Goal: Task Accomplishment & Management: Use online tool/utility

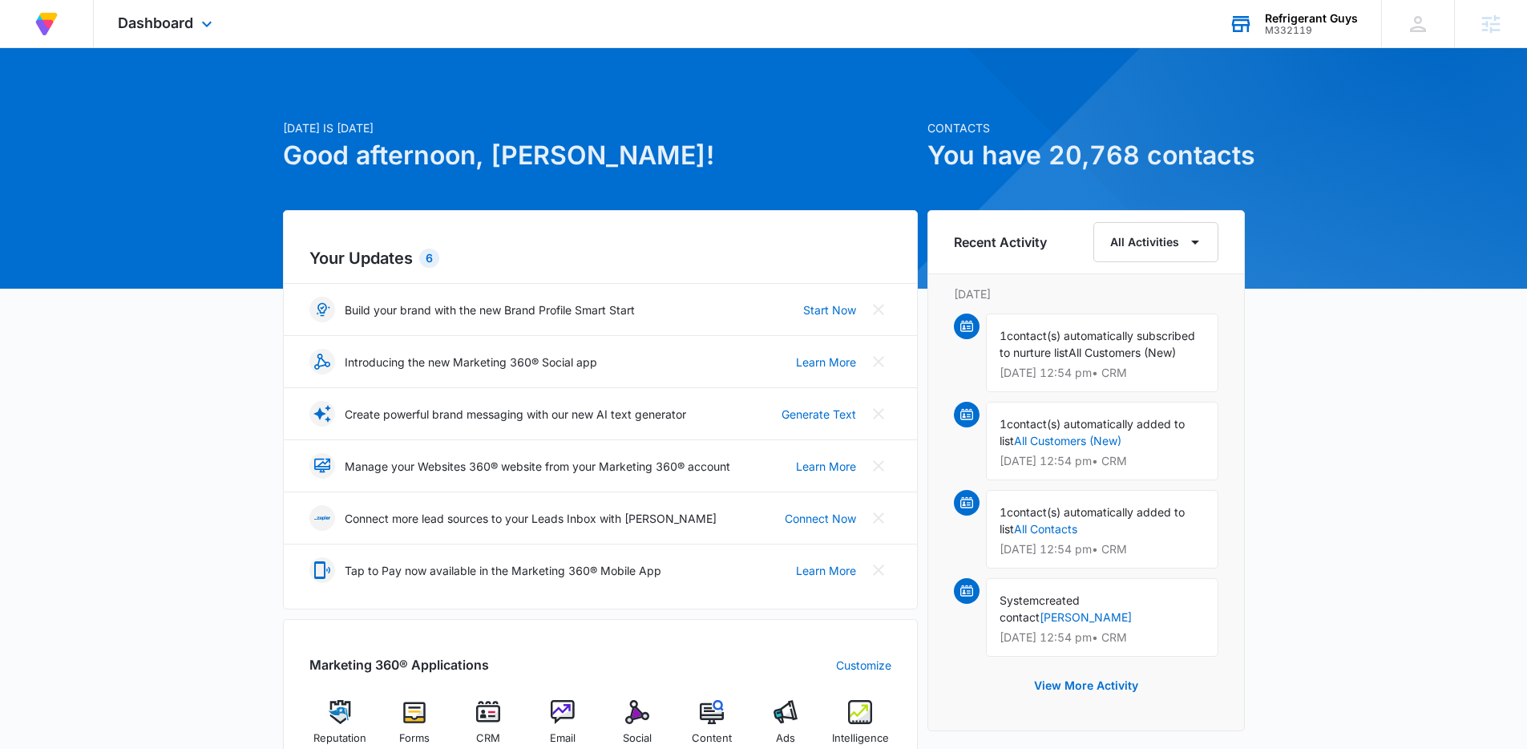
click at [1307, 25] on div "M332119" at bounding box center [1311, 30] width 93 height 11
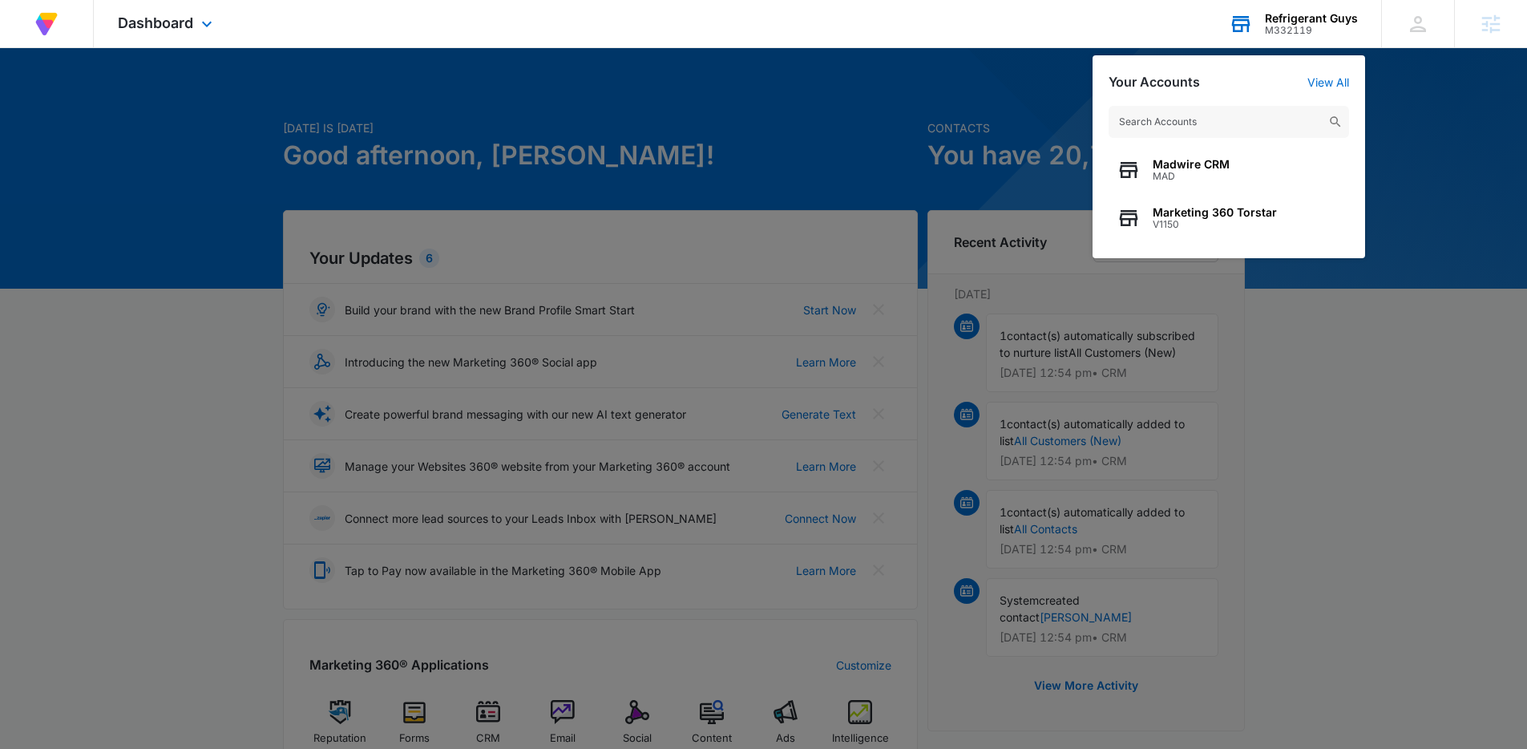
click at [1193, 123] on input "text" at bounding box center [1229, 122] width 240 height 32
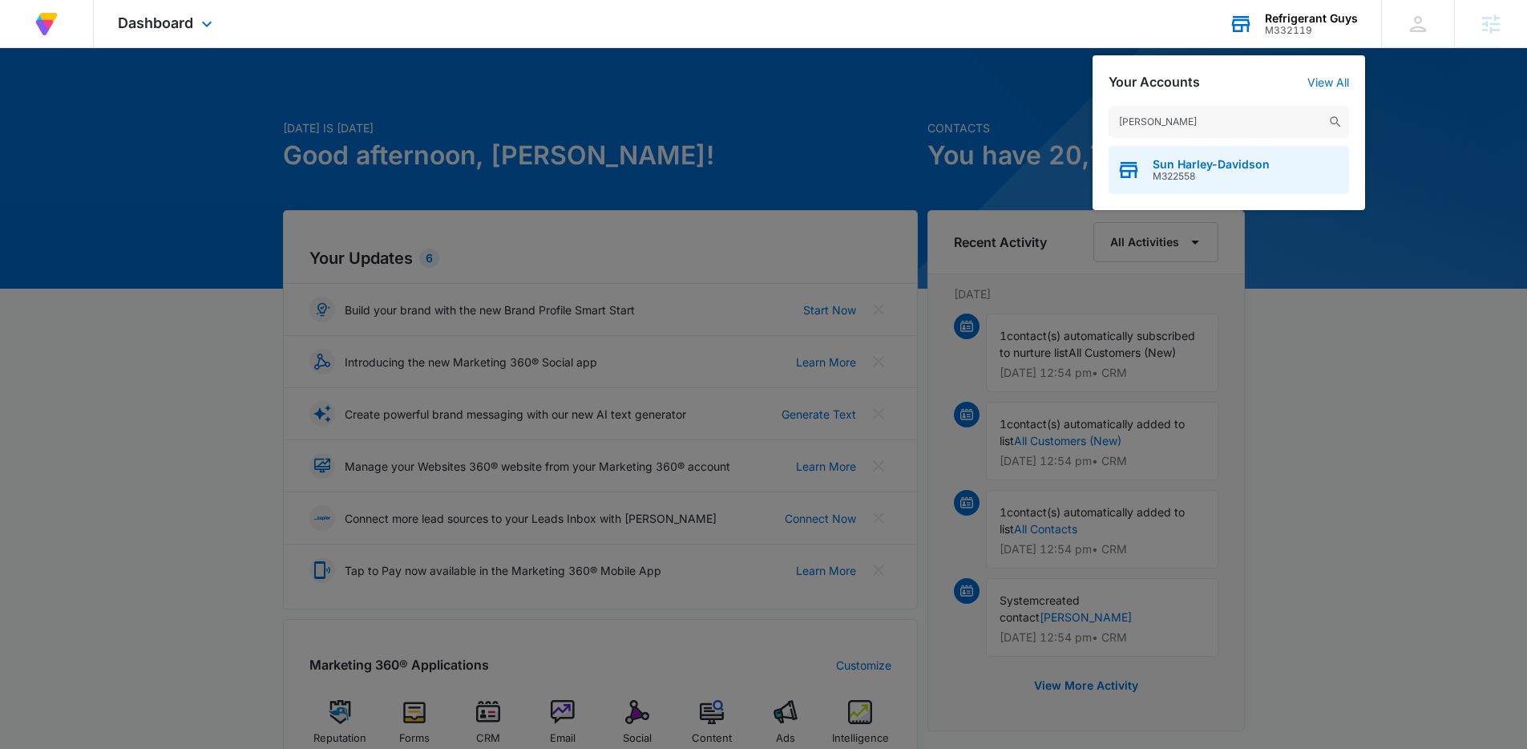
type input "[PERSON_NAME]"
click at [1160, 172] on span "M322558" at bounding box center [1211, 176] width 117 height 11
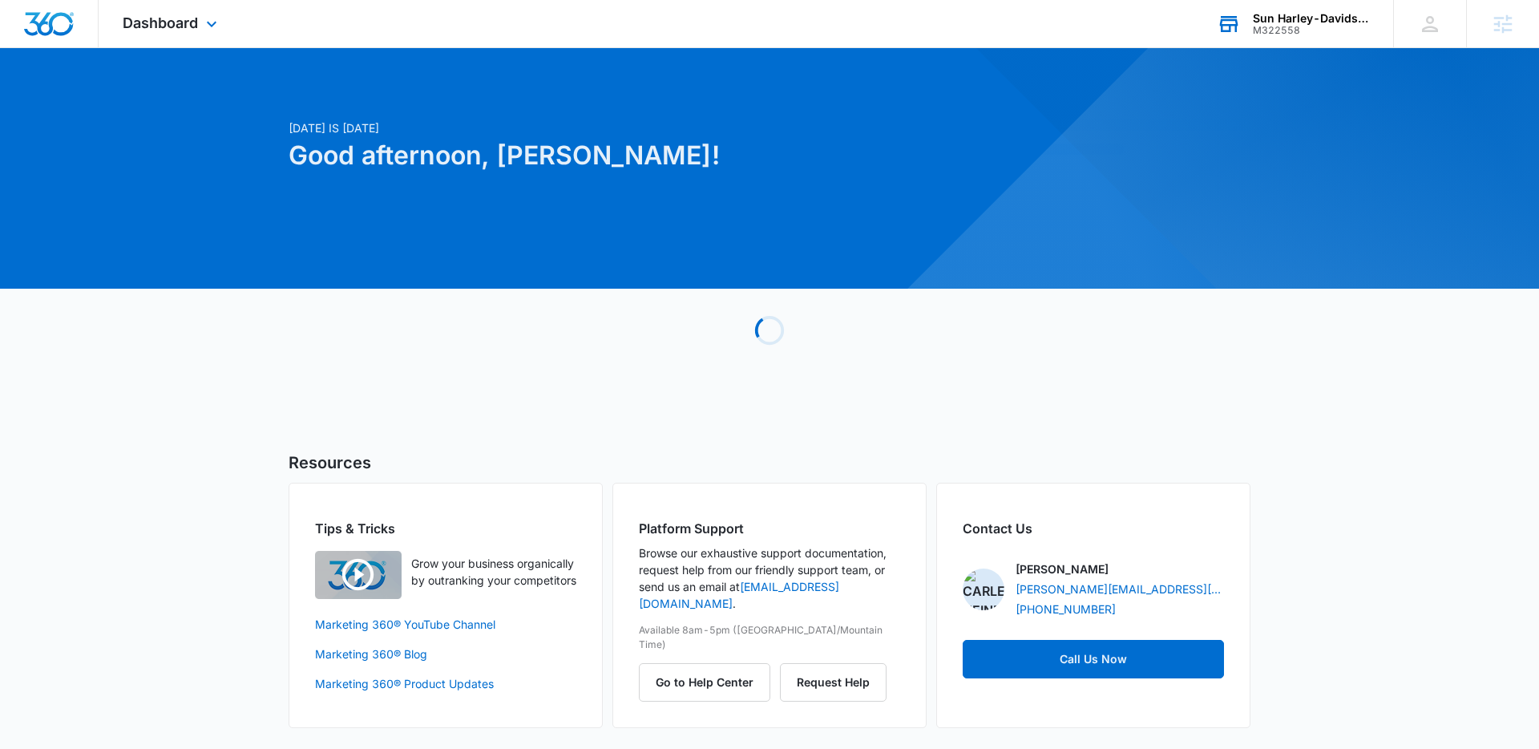
click at [214, 37] on div "Dashboard Apps Reputation Forms CRM Email Social Payments POS Content Ads Intel…" at bounding box center [172, 23] width 147 height 47
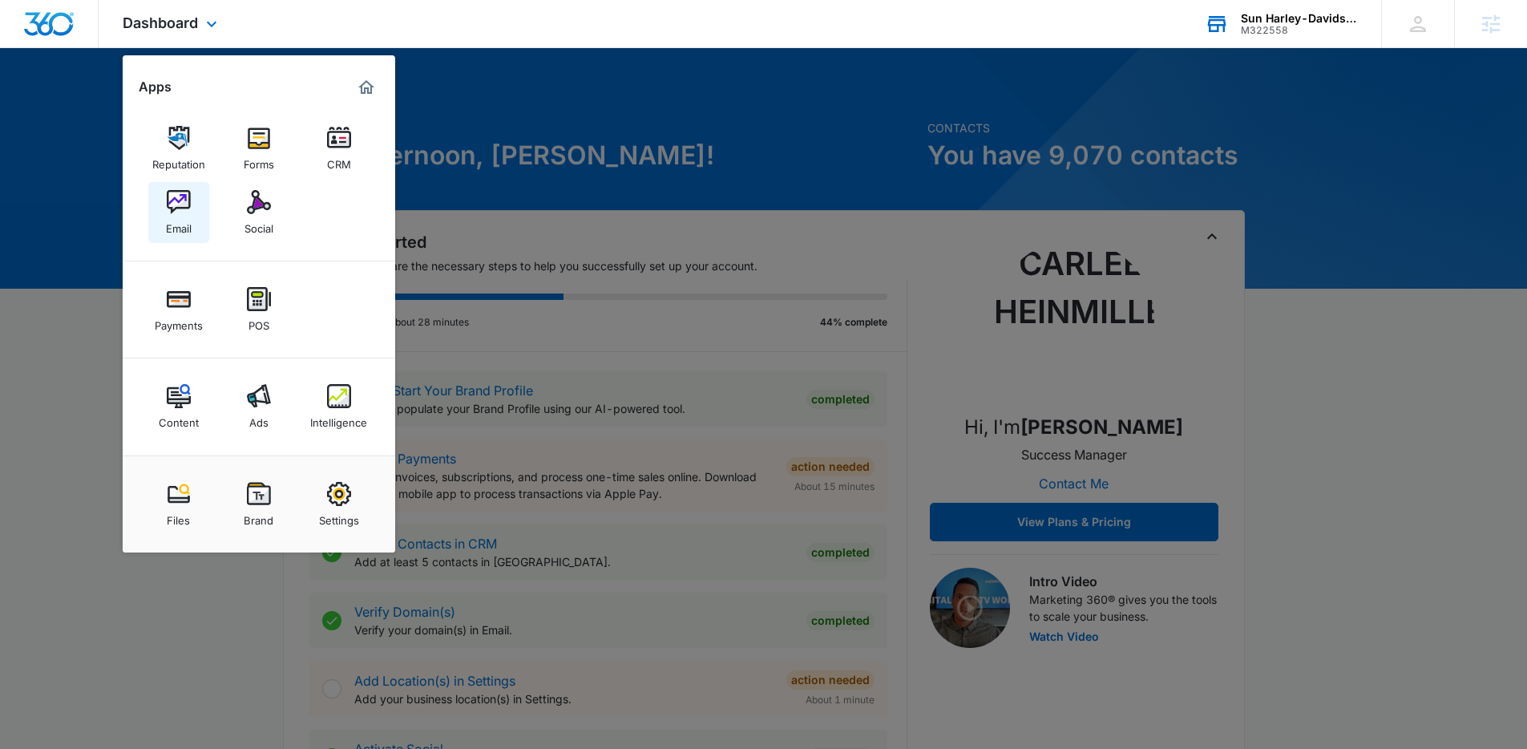
click at [187, 200] on img at bounding box center [179, 202] width 24 height 24
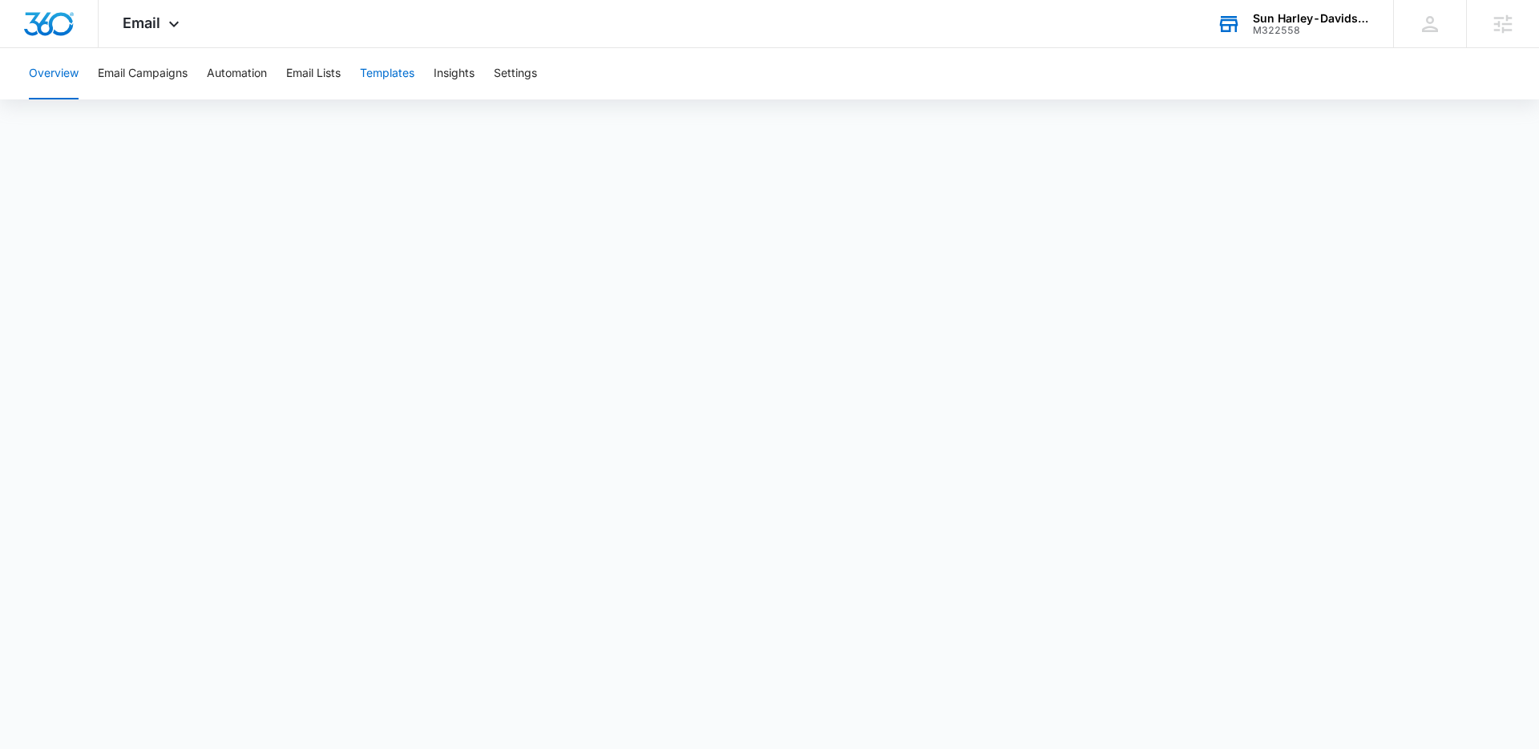
click at [388, 84] on button "Templates" at bounding box center [387, 73] width 55 height 51
click at [176, 79] on button "Email Campaigns" at bounding box center [143, 73] width 90 height 51
click at [1276, 30] on div "M322558" at bounding box center [1311, 30] width 117 height 11
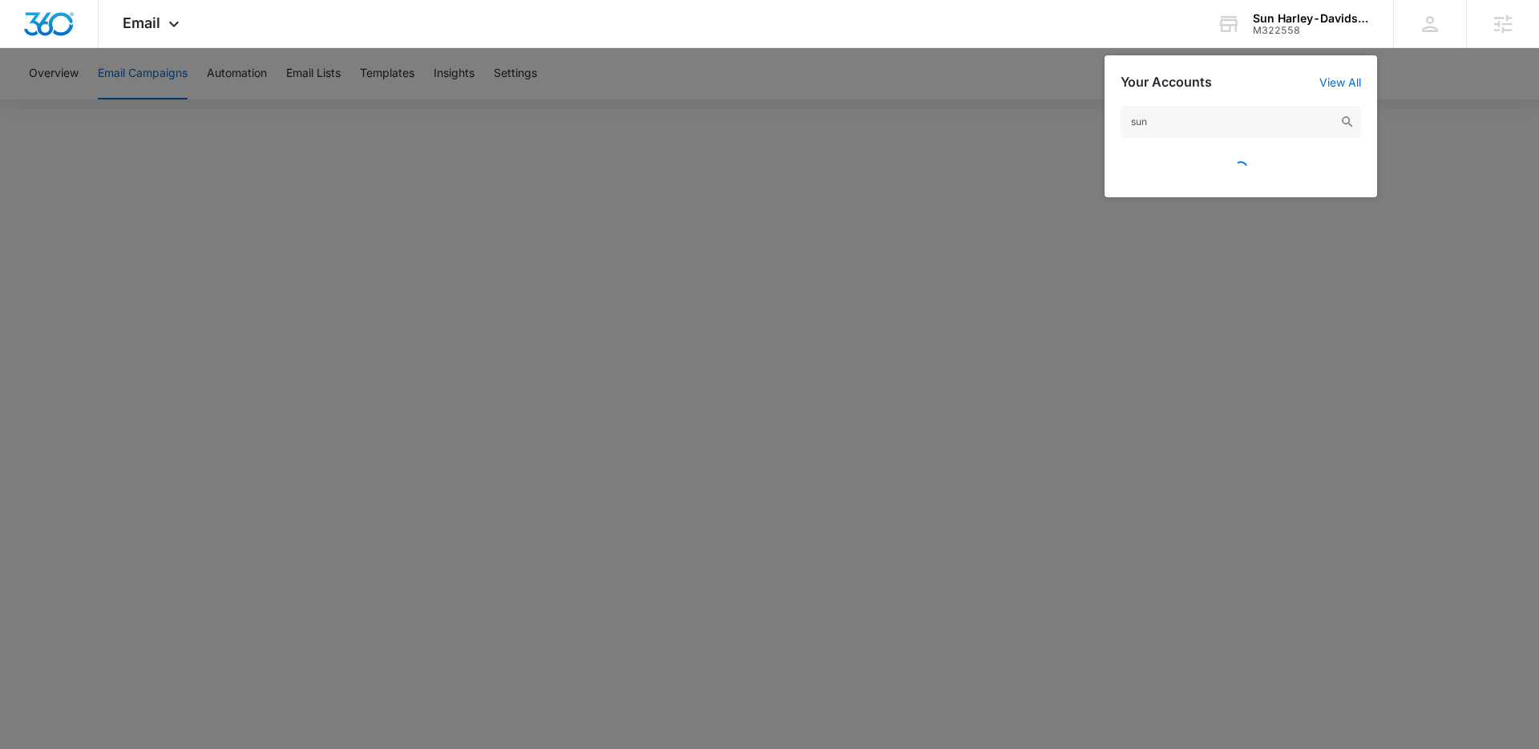
type input "sun"
click at [494, 269] on div at bounding box center [769, 374] width 1539 height 749
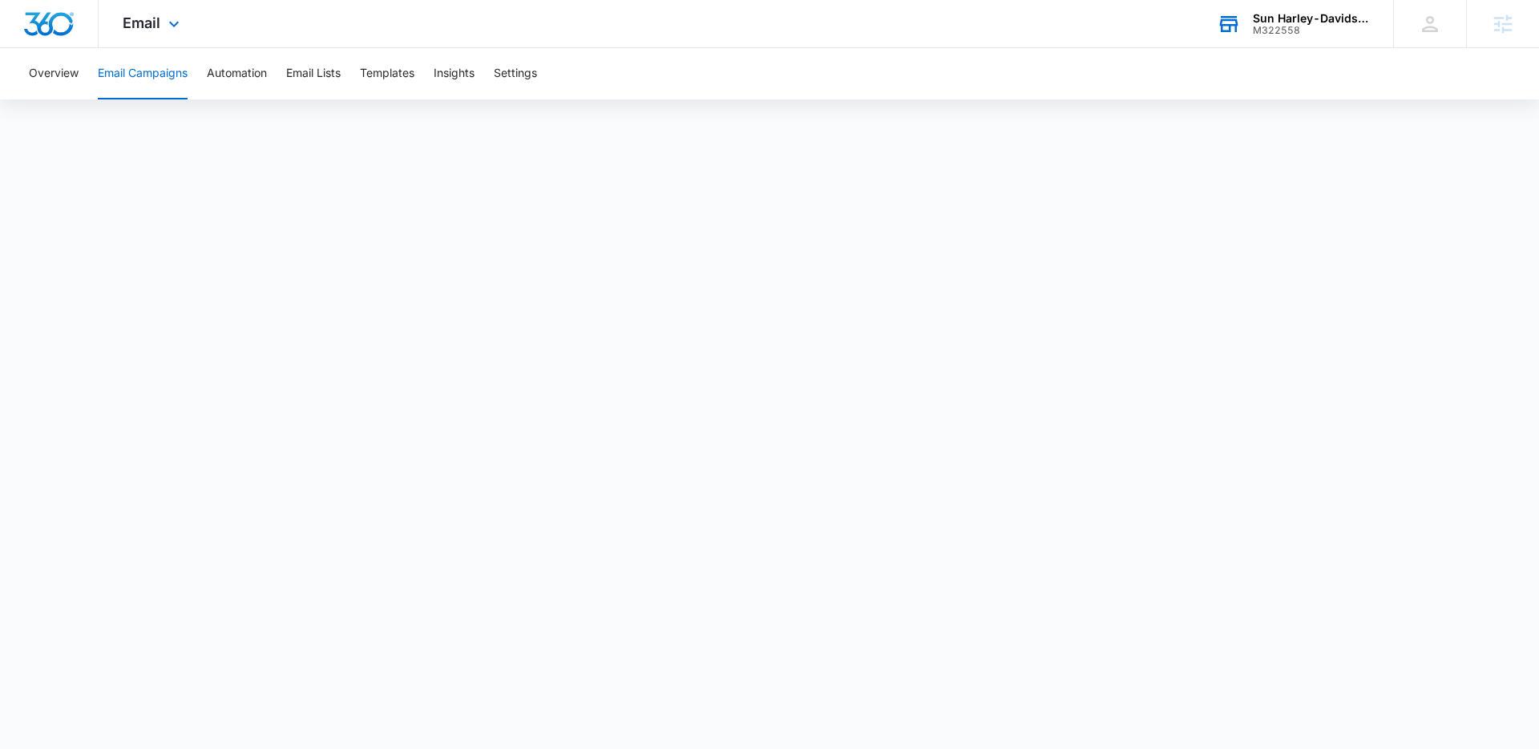
click at [1312, 23] on div "Sun Harley-Davidson" at bounding box center [1311, 18] width 117 height 13
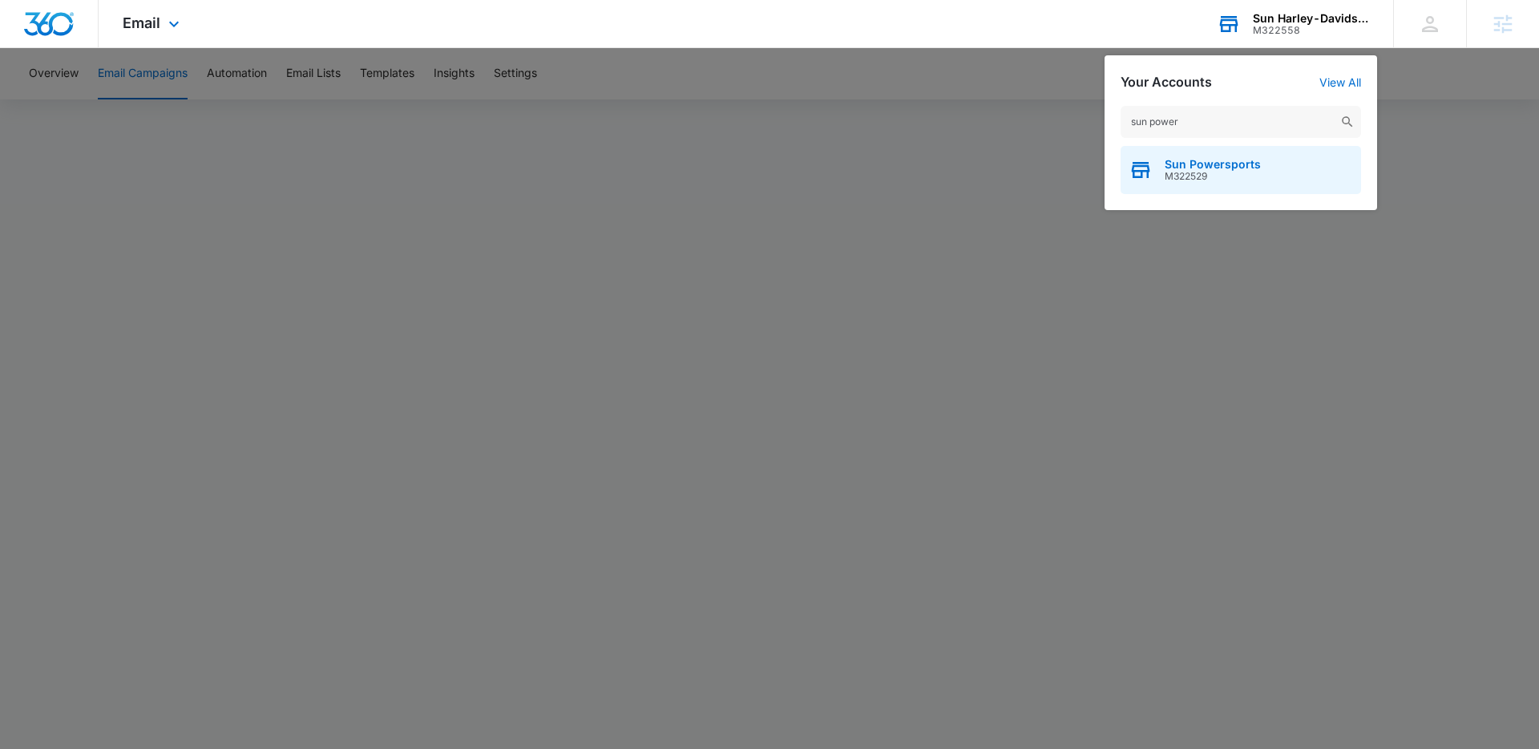
type input "sun power"
click at [1196, 188] on div "Sun Powersports M322529" at bounding box center [1241, 170] width 240 height 48
